Goal: Task Accomplishment & Management: Manage account settings

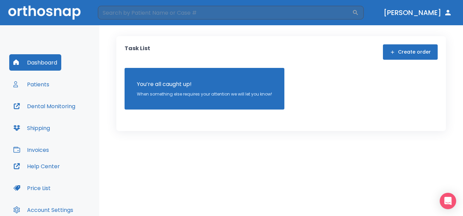
click at [41, 85] on button "Patients" at bounding box center [31, 84] width 44 height 16
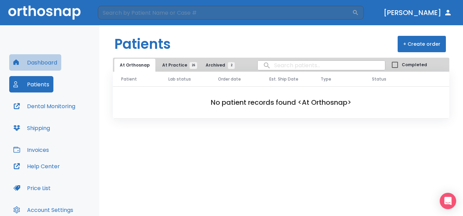
click at [35, 64] on button "Dashboard" at bounding box center [35, 62] width 52 height 16
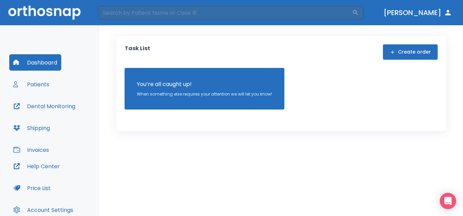
click at [42, 149] on button "Invoices" at bounding box center [31, 150] width 44 height 16
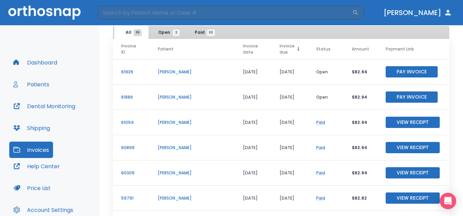
scroll to position [24, 0]
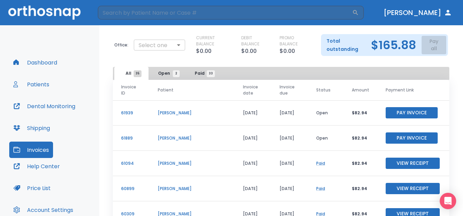
click at [183, 48] on body "​ Dr. Hazell Dashboard Patients Dental Monitoring Shipping Invoices Help Center…" at bounding box center [231, 108] width 463 height 216
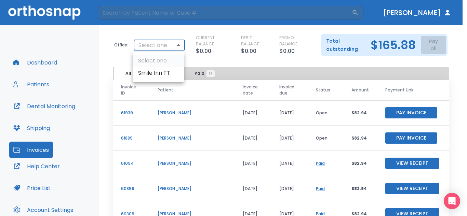
click at [163, 70] on li "Smile Inn TT" at bounding box center [158, 73] width 51 height 12
type input "2886"
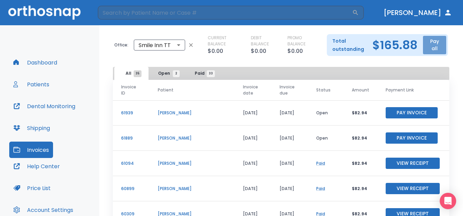
click at [428, 46] on button "Pay all" at bounding box center [434, 45] width 23 height 18
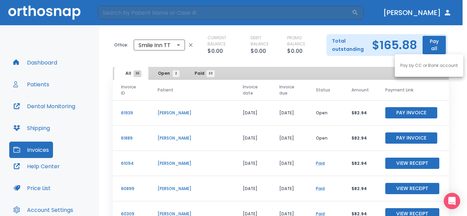
click at [428, 46] on div at bounding box center [233, 108] width 467 height 216
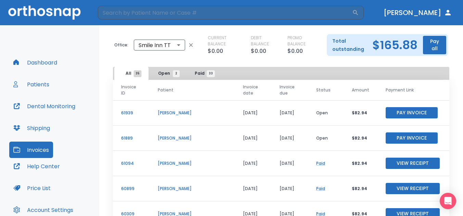
click at [433, 37] on button "Pay all" at bounding box center [434, 45] width 23 height 18
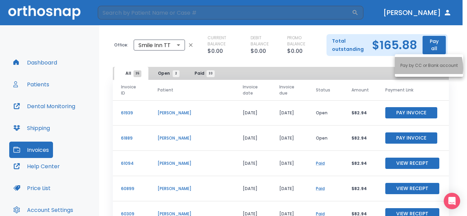
click at [421, 68] on p "Pay by CC or Bank account" at bounding box center [428, 66] width 57 height 6
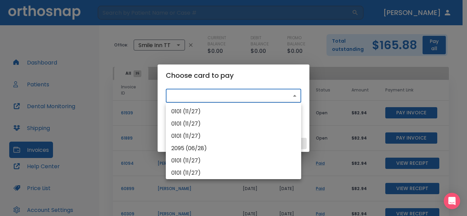
click at [224, 94] on body "​ Dr. Hazell Dashboard Patients Dental Monitoring Shipping Invoices Help Center…" at bounding box center [233, 108] width 467 height 216
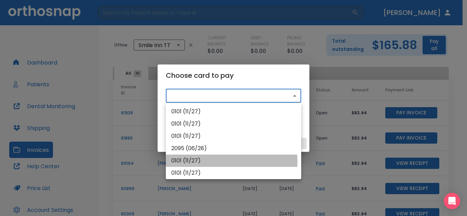
click at [191, 162] on li "0101 (11/27)" at bounding box center [233, 161] width 135 height 12
type input "src_1QQ9nNHMfdBZStQ1tqgqPxKi"
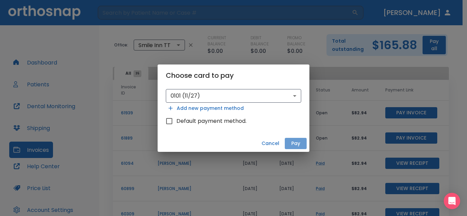
click at [290, 141] on button "Pay" at bounding box center [296, 143] width 22 height 11
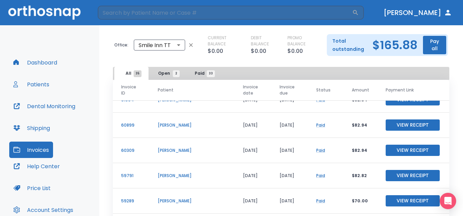
scroll to position [0, 0]
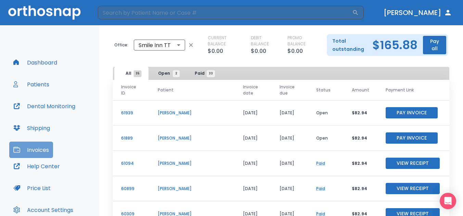
click at [45, 149] on button "Invoices" at bounding box center [31, 150] width 44 height 16
